Goal: Information Seeking & Learning: Learn about a topic

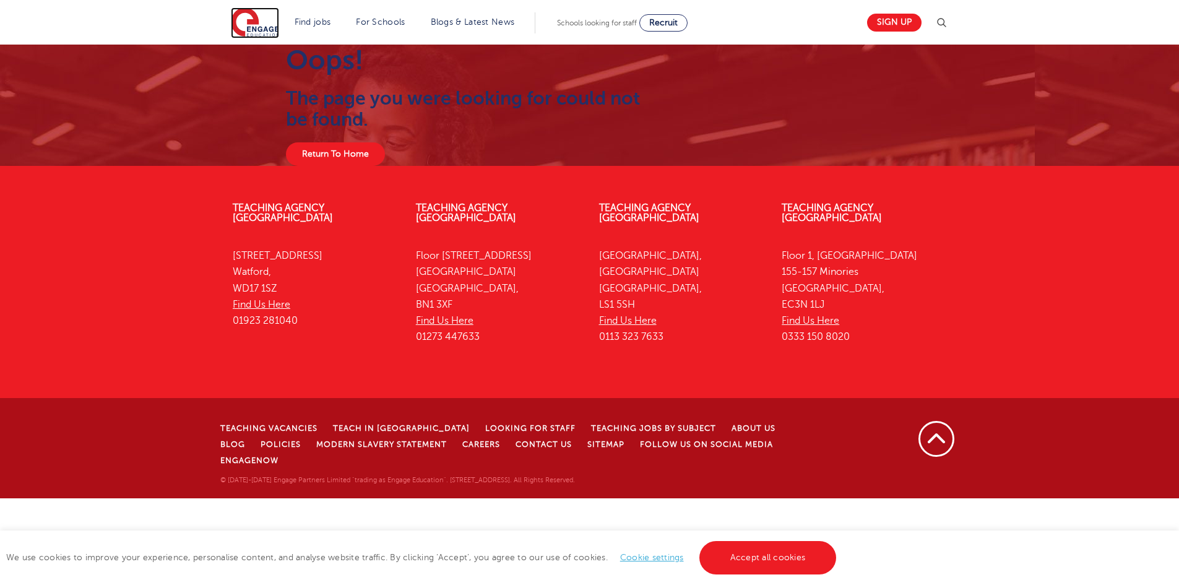
click at [248, 17] on img at bounding box center [255, 22] width 48 height 31
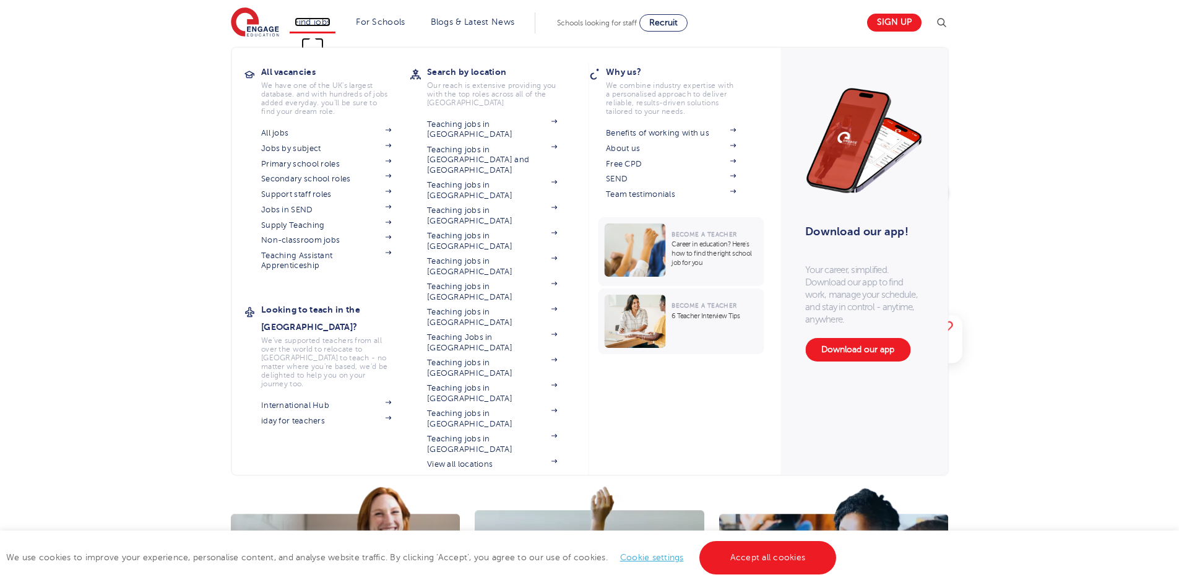
click at [319, 21] on link "Find jobs" at bounding box center [313, 21] width 37 height 9
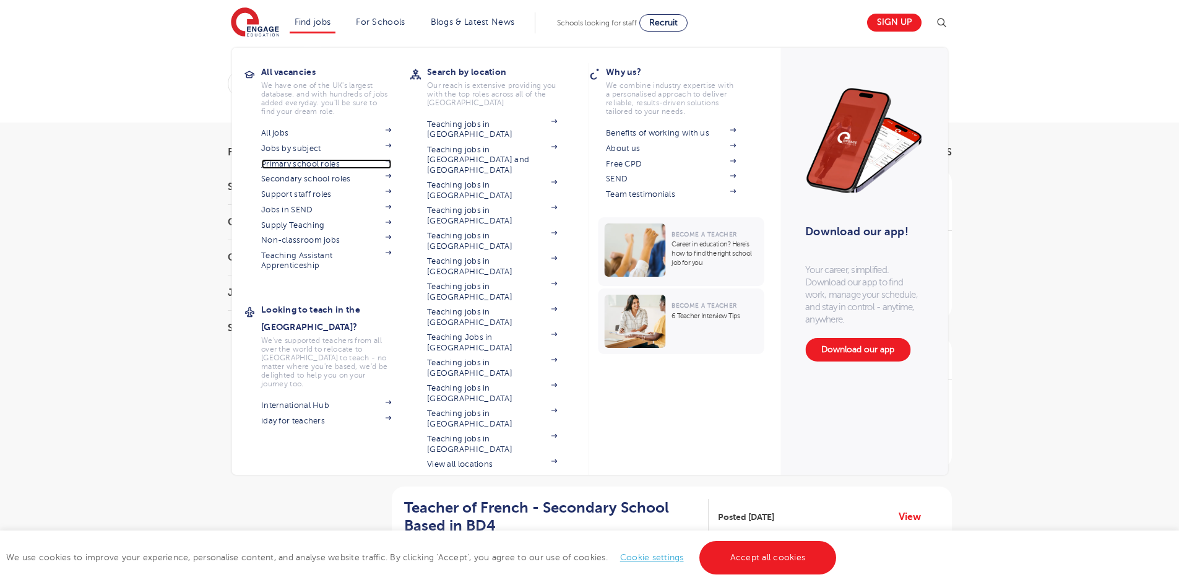
click at [301, 165] on link "Primary school roles" at bounding box center [326, 164] width 130 height 10
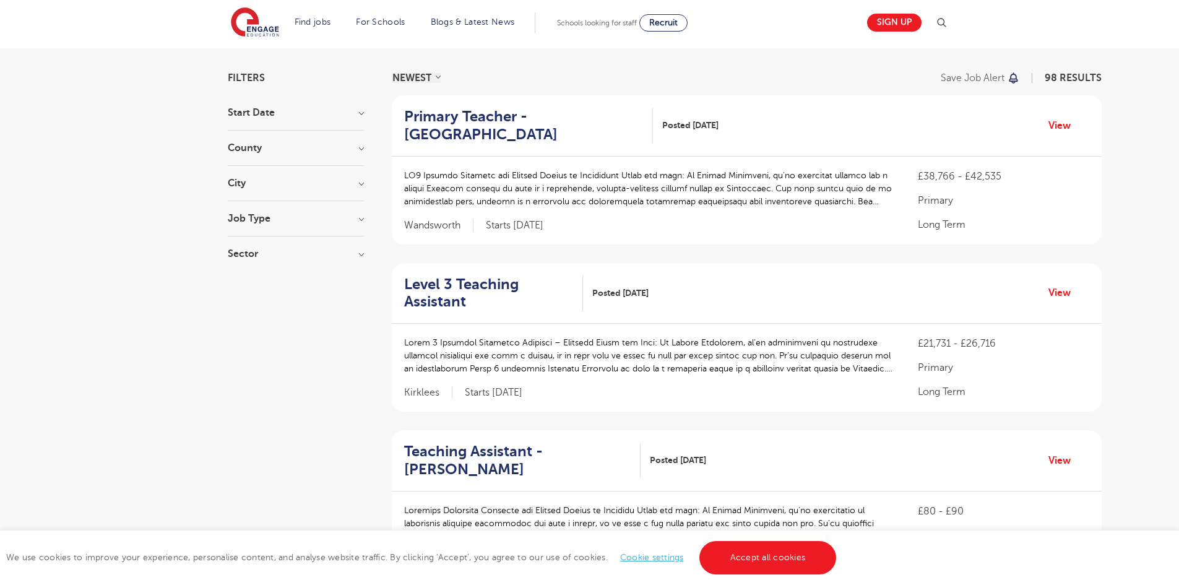
scroll to position [62, 0]
